Goal: Task Accomplishment & Management: Manage account settings

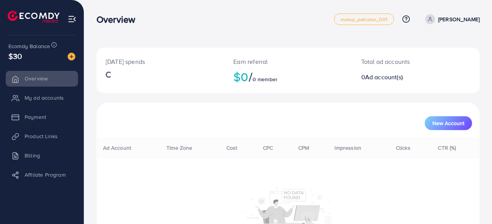
click at [288, 50] on div "Earn referral $0 / 0 member" at bounding box center [288, 70] width 128 height 45
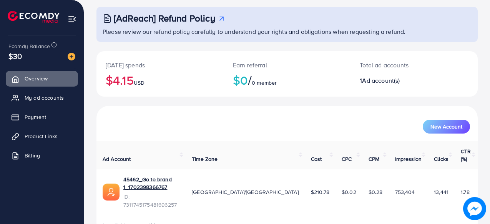
scroll to position [41, 0]
click at [179, 175] on link "45462_Go to brand 1_1702398366767" at bounding box center [151, 183] width 56 height 16
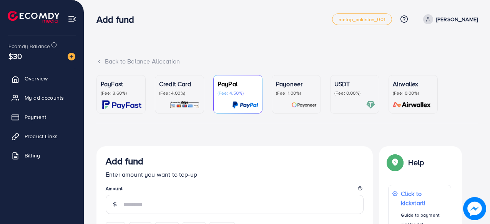
click at [48, 96] on span "My ad accounts" at bounding box center [44, 98] width 39 height 8
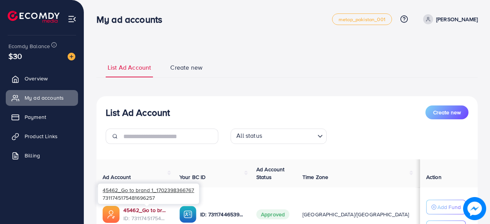
click at [141, 209] on link "45462_Go to brand 1_1702398366767" at bounding box center [145, 210] width 44 height 8
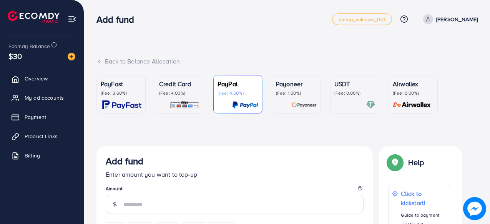
click at [439, 21] on p "[PERSON_NAME]" at bounding box center [456, 19] width 41 height 9
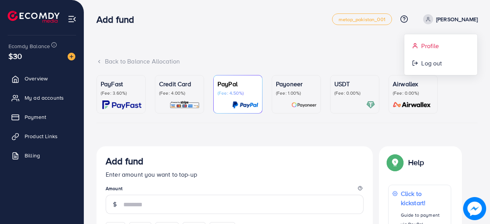
click at [431, 45] on span "Profile" at bounding box center [430, 45] width 18 height 9
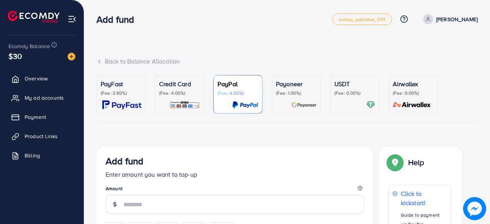
select select "********"
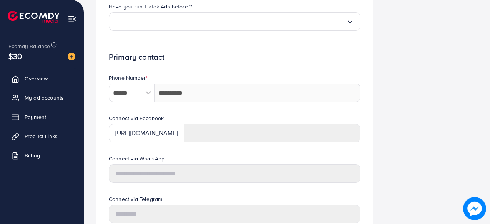
scroll to position [321, 0]
click at [49, 79] on link "Overview" at bounding box center [42, 78] width 72 height 15
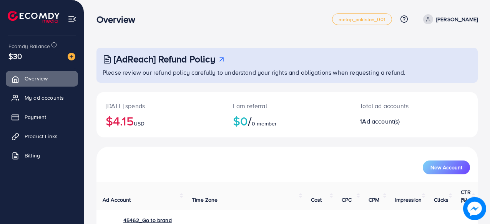
click at [454, 18] on p "[PERSON_NAME]" at bounding box center [456, 19] width 41 height 9
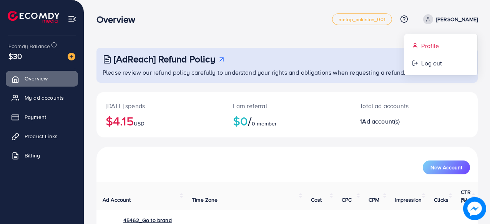
click at [433, 46] on span "Profile" at bounding box center [430, 45] width 18 height 9
select select "********"
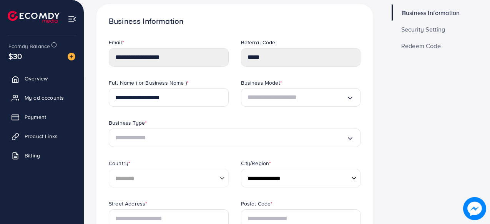
scroll to position [32, 0]
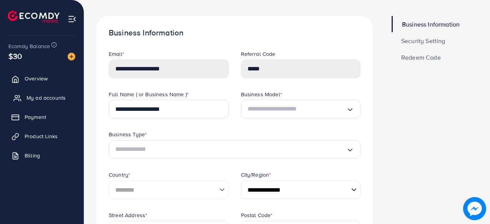
click at [64, 96] on span "My ad accounts" at bounding box center [45, 98] width 39 height 8
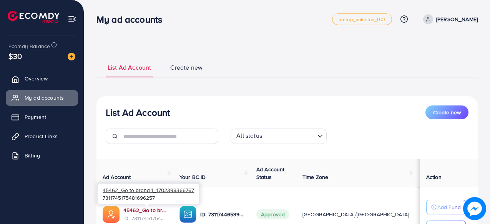
click at [137, 211] on link "45462_Go to brand 1_1702398366767" at bounding box center [145, 210] width 44 height 8
